Goal: Information Seeking & Learning: Learn about a topic

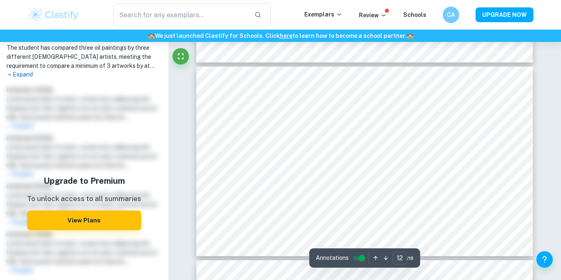
scroll to position [2268, 0]
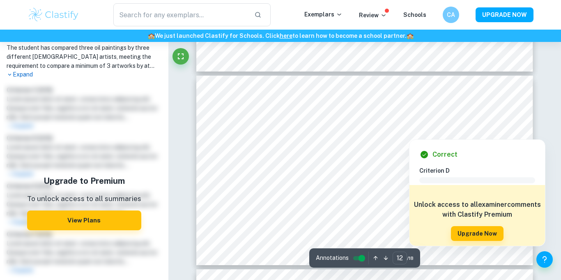
click at [422, 132] on div at bounding box center [424, 134] width 12 height 5
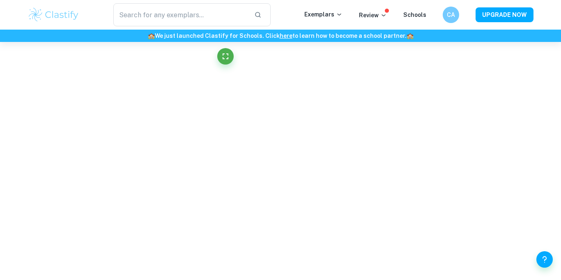
scroll to position [700, 0]
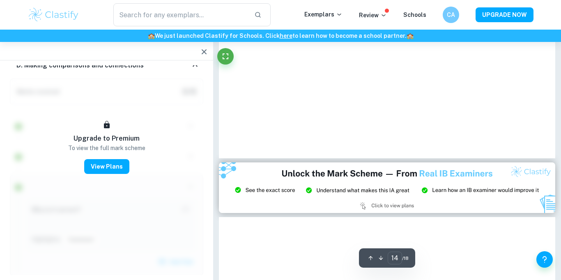
type input "13"
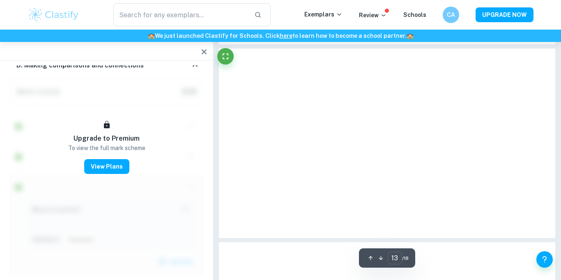
scroll to position [2324, 0]
